Goal: Check status

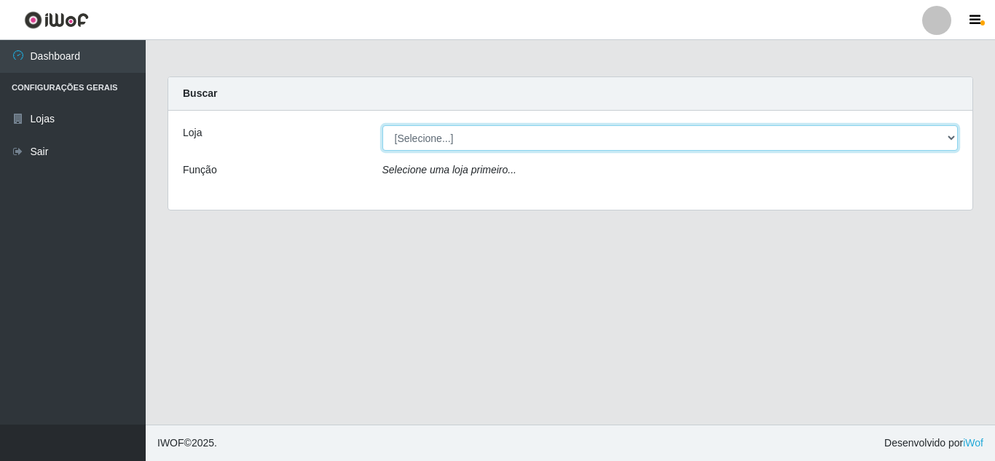
click at [452, 145] on select "[Selecione...] Rede Compras Supermercados - LOJA 5" at bounding box center [670, 137] width 576 height 25
select select "397"
click at [382, 125] on select "[Selecione...] Rede Compras Supermercados - LOJA 5" at bounding box center [670, 137] width 576 height 25
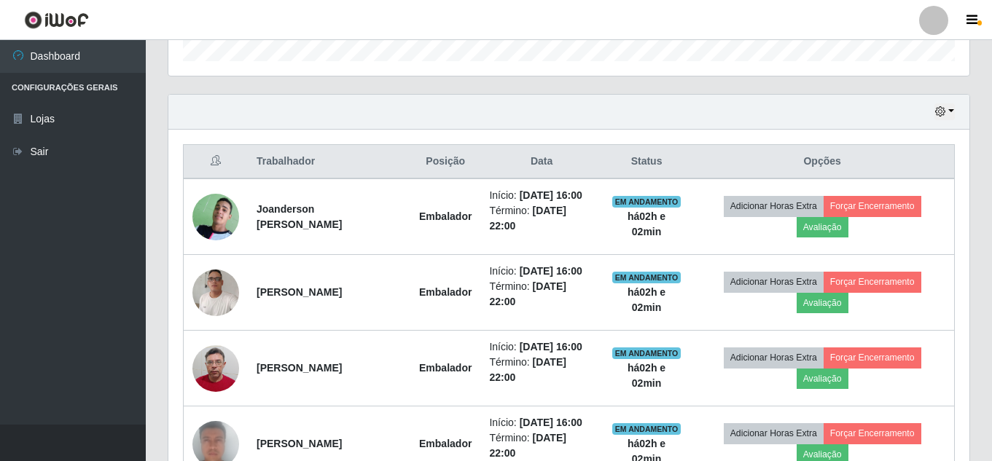
scroll to position [259, 0]
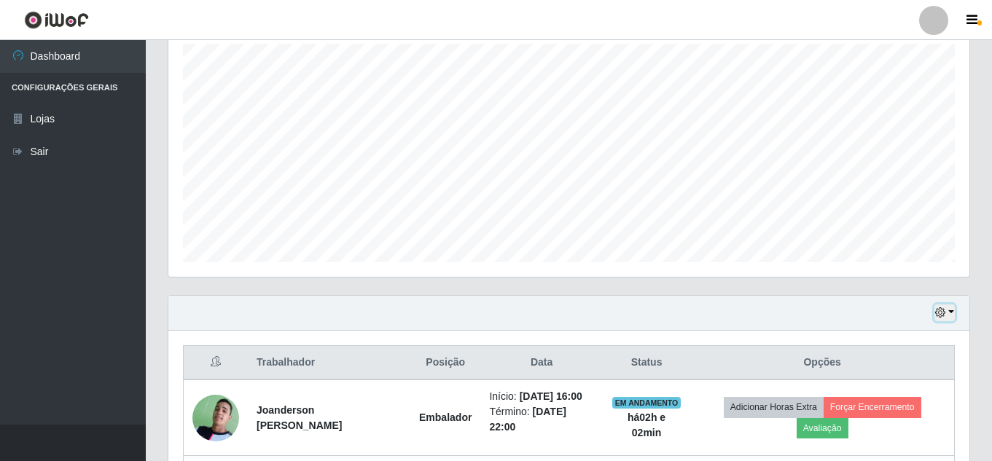
click at [947, 310] on button "button" at bounding box center [944, 313] width 20 height 17
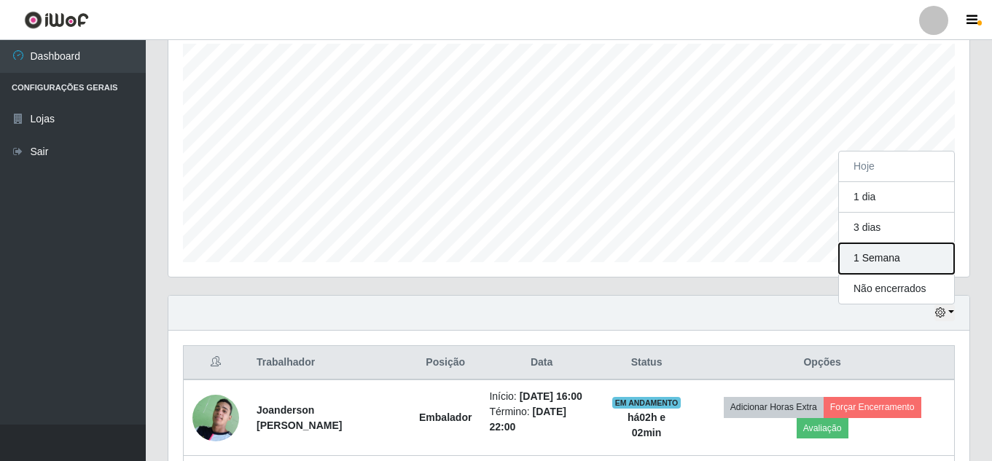
click at [899, 256] on button "1 Semana" at bounding box center [896, 258] width 115 height 31
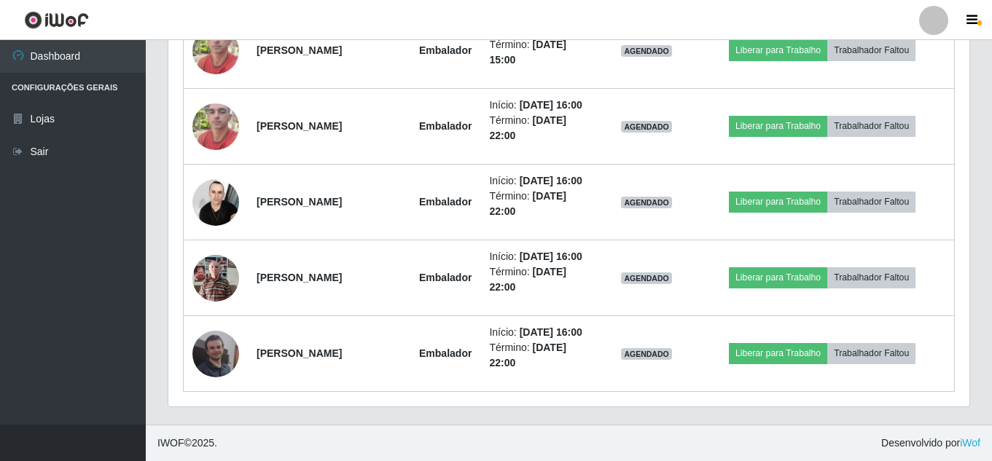
scroll to position [5941, 0]
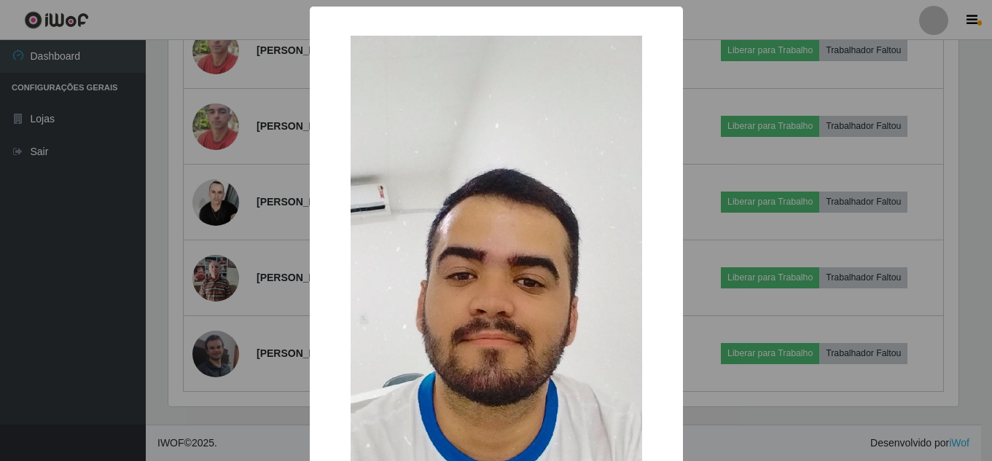
scroll to position [302, 793]
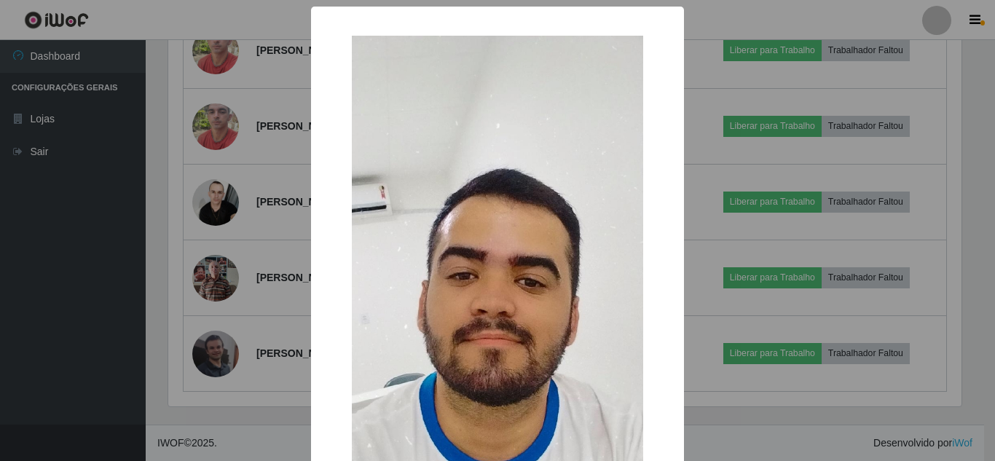
click at [223, 203] on div "× OK Cancel" at bounding box center [497, 230] width 995 height 461
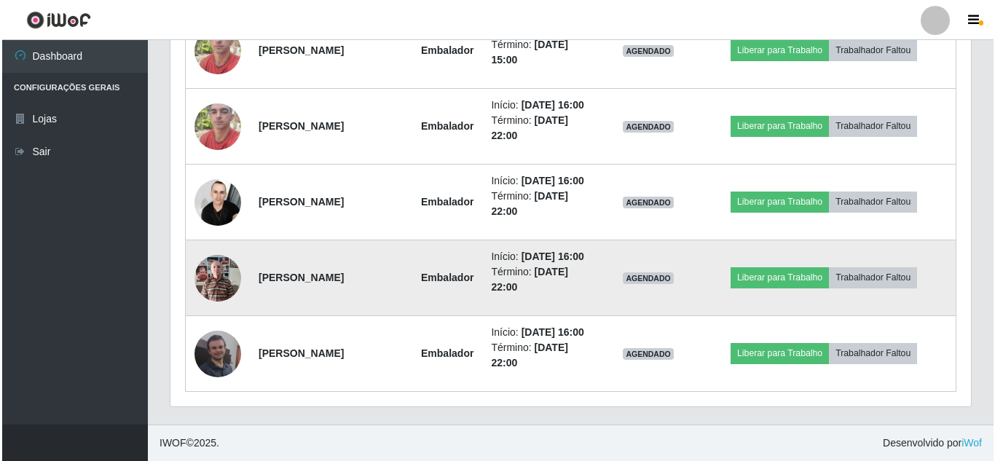
scroll to position [6257, 0]
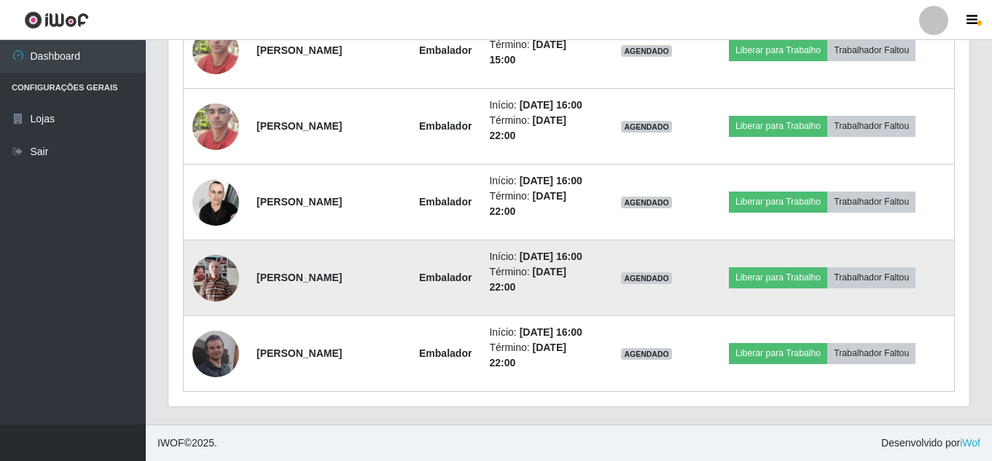
click at [232, 247] on img at bounding box center [215, 278] width 47 height 62
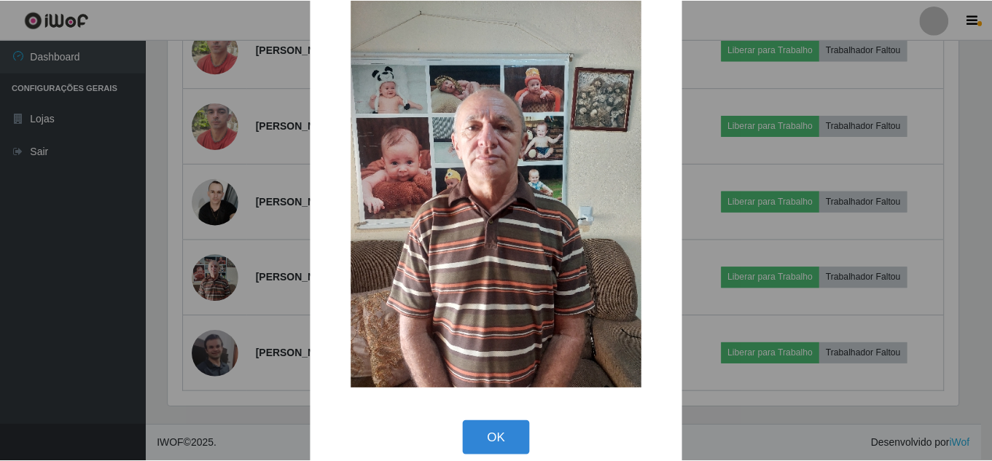
scroll to position [55, 0]
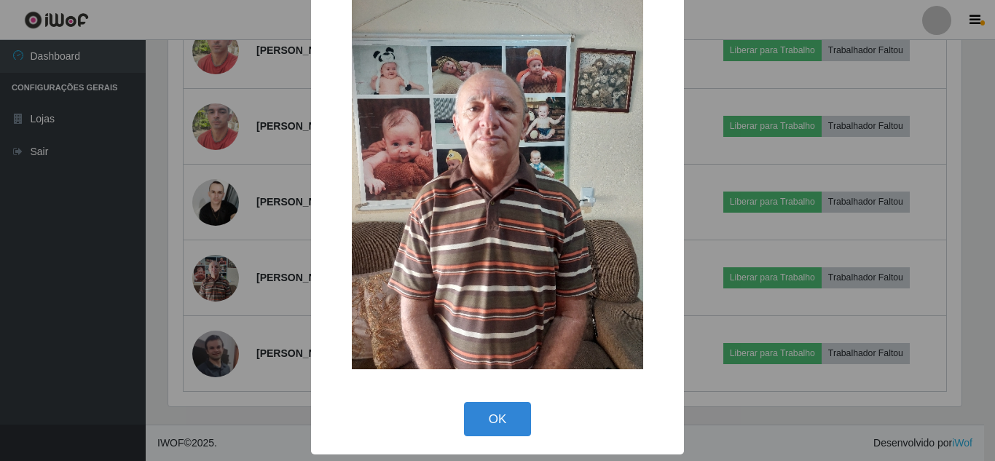
click at [252, 145] on div "× OK Cancel" at bounding box center [497, 230] width 995 height 461
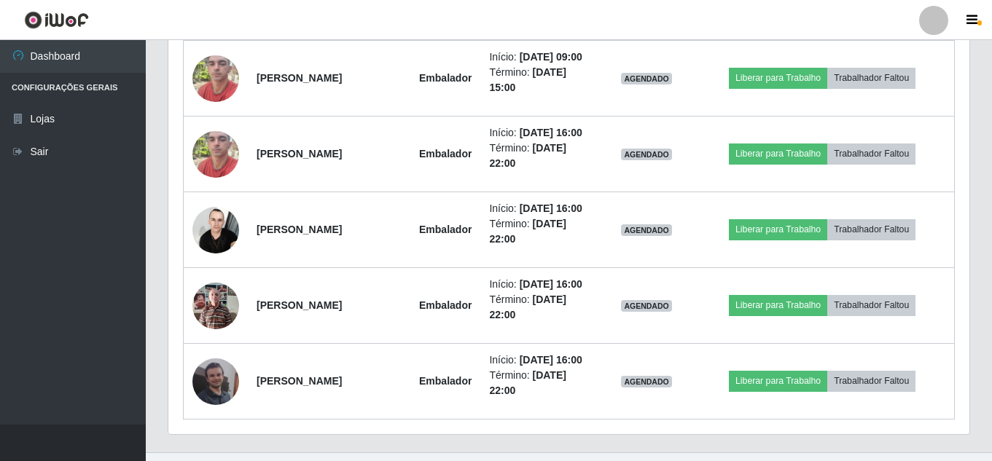
scroll to position [5019, 0]
